Goal: Transaction & Acquisition: Purchase product/service

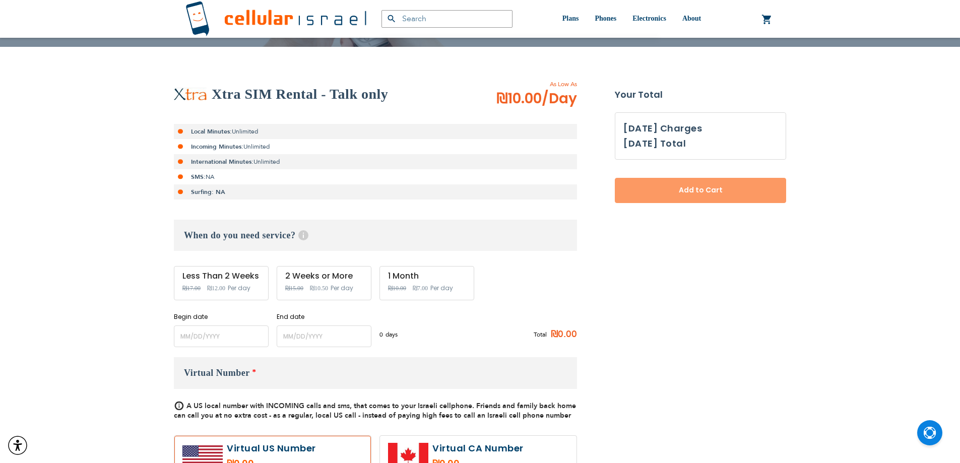
scroll to position [168, 0]
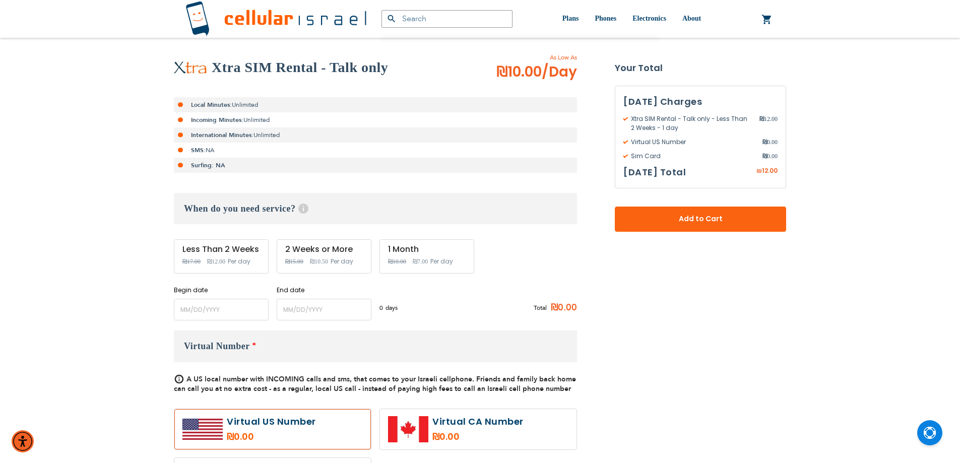
type input "ev4m"
click at [424, 261] on span "₪7.00" at bounding box center [420, 261] width 15 height 7
click at [212, 110] on li "Local Minutes: Unlimited" at bounding box center [375, 104] width 403 height 15
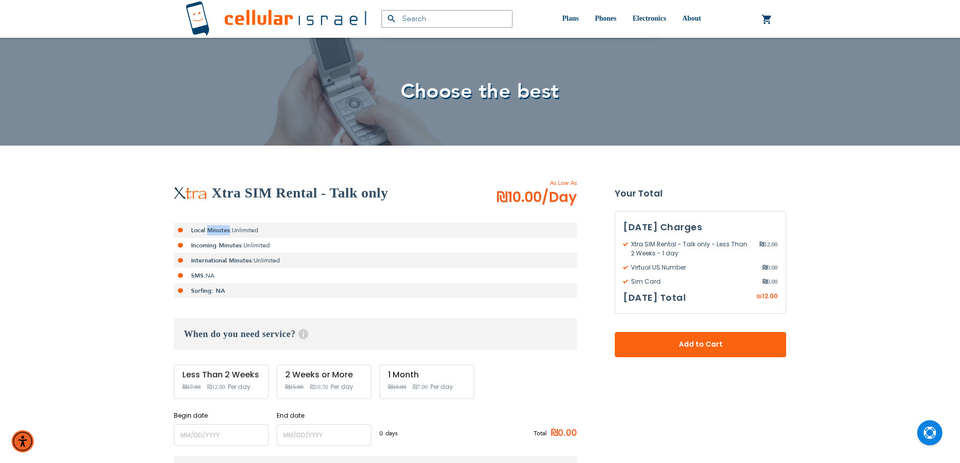
scroll to position [0, 0]
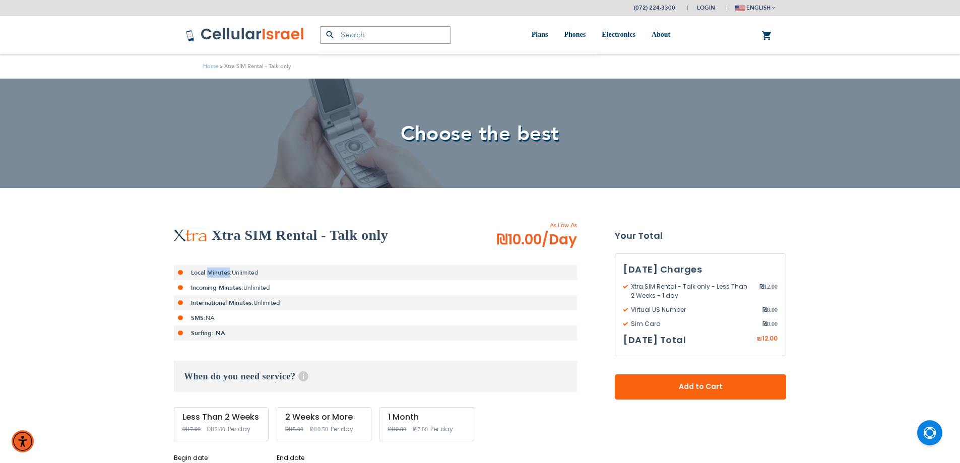
click at [209, 267] on li "Local Minutes: Unlimited" at bounding box center [375, 272] width 403 height 15
click at [216, 285] on strong "Incoming Minutes:" at bounding box center [217, 288] width 52 height 8
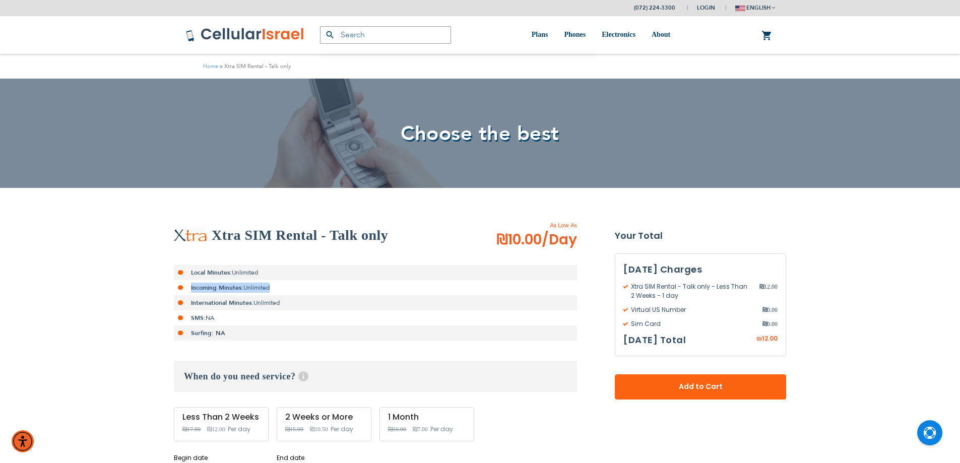
click at [216, 285] on strong "Incoming Minutes:" at bounding box center [217, 288] width 52 height 8
drag, startPoint x: 227, startPoint y: 278, endPoint x: 225, endPoint y: 291, distance: 13.3
click at [228, 284] on ul "Local Minutes: Unlimited Incoming Minutes: Unlimited International Minutes: Unl…" at bounding box center [375, 303] width 403 height 76
click at [205, 319] on li "SMS: NA" at bounding box center [375, 317] width 403 height 15
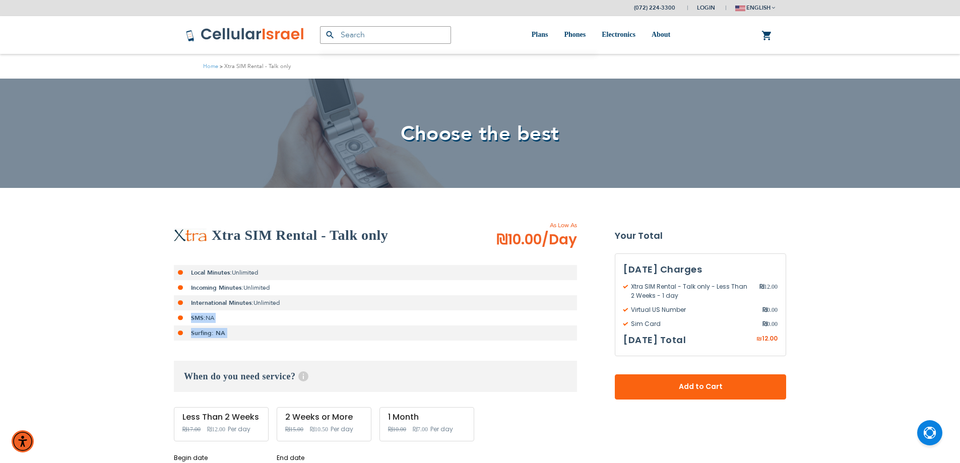
drag, startPoint x: 205, startPoint y: 319, endPoint x: 207, endPoint y: 333, distance: 14.7
click at [207, 333] on ul "Local Minutes: Unlimited Incoming Minutes: Unlimited International Minutes: Unl…" at bounding box center [375, 303] width 403 height 76
click at [200, 265] on li "Local Minutes: Unlimited" at bounding box center [375, 272] width 403 height 15
click at [200, 277] on li "Local Minutes: Unlimited" at bounding box center [375, 272] width 403 height 15
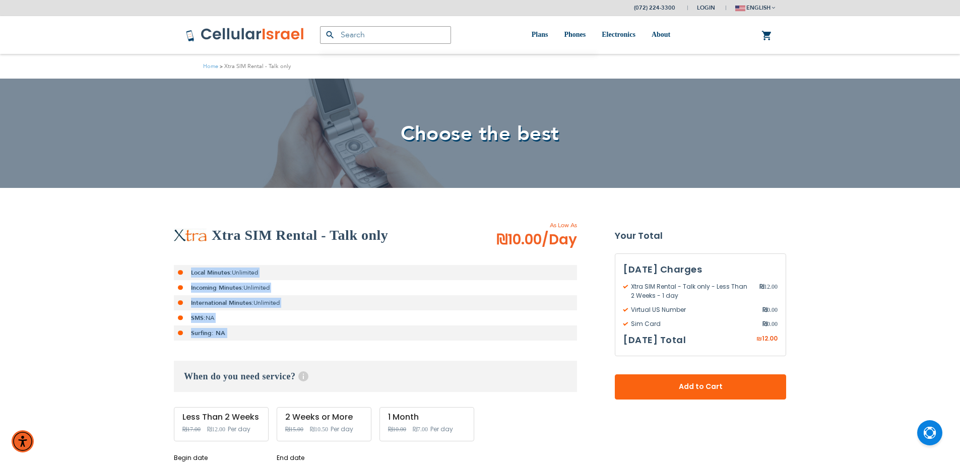
drag, startPoint x: 200, startPoint y: 277, endPoint x: 203, endPoint y: 339, distance: 62.5
click at [203, 339] on ul "Local Minutes: Unlimited Incoming Minutes: Unlimited International Minutes: Unl…" at bounding box center [375, 303] width 403 height 76
click at [201, 280] on li "Incoming Minutes: Unlimited" at bounding box center [375, 287] width 403 height 15
drag, startPoint x: 201, startPoint y: 280, endPoint x: 199, endPoint y: 286, distance: 6.9
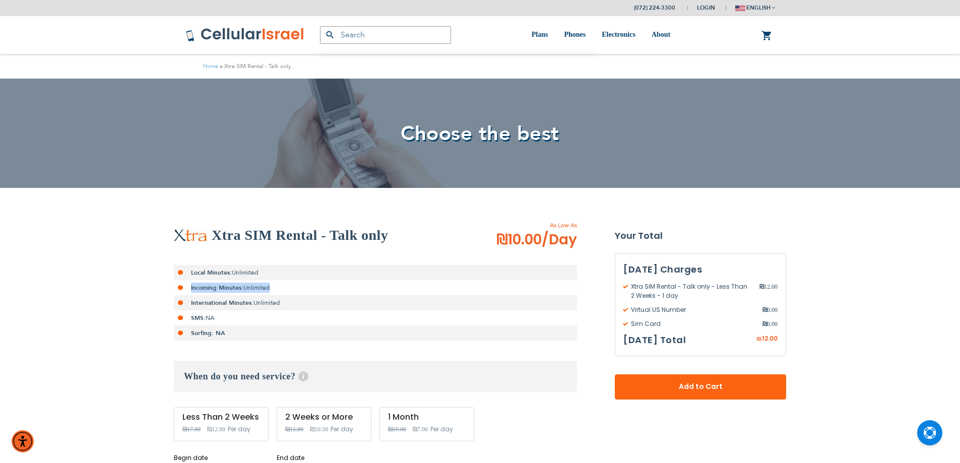
click at [199, 286] on li "Incoming Minutes: Unlimited" at bounding box center [375, 287] width 403 height 15
click at [258, 271] on li "Local Minutes: Unlimited" at bounding box center [375, 272] width 403 height 15
